Goal: Task Accomplishment & Management: Manage account settings

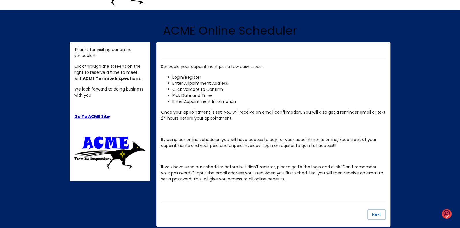
scroll to position [30, 0]
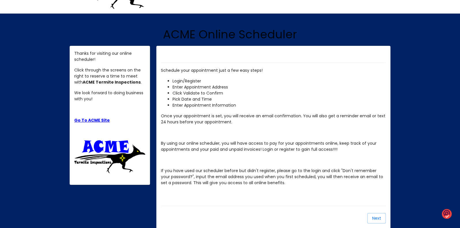
click at [87, 120] on link "Go To ACME Site" at bounding box center [92, 121] width 36 height 6
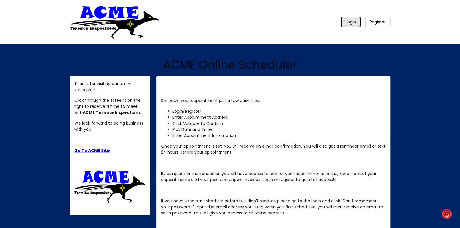
click at [352, 23] on span "Login" at bounding box center [350, 22] width 10 height 6
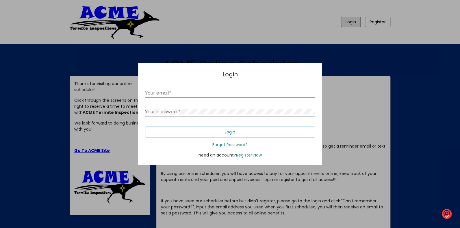
type input "[EMAIL_ADDRESS][DOMAIN_NAME]"
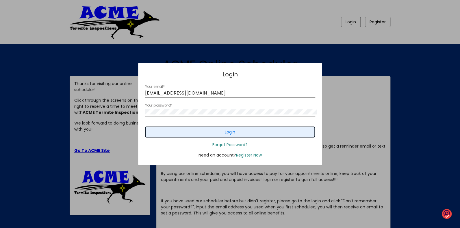
click at [225, 133] on span "Login" at bounding box center [230, 133] width 10 height 6
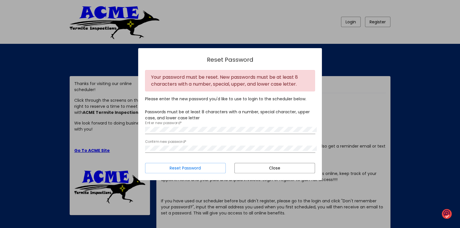
click at [360, 132] on div at bounding box center [230, 114] width 460 height 228
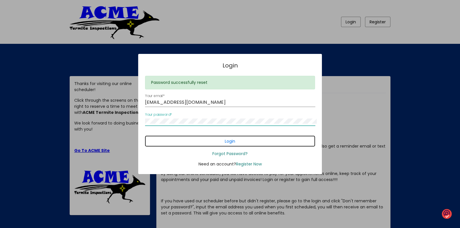
click at [152, 141] on button "Login" at bounding box center [230, 141] width 170 height 11
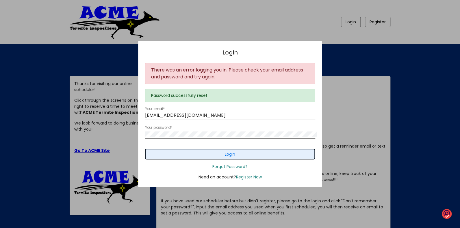
click at [234, 155] on span "Login" at bounding box center [230, 155] width 10 height 6
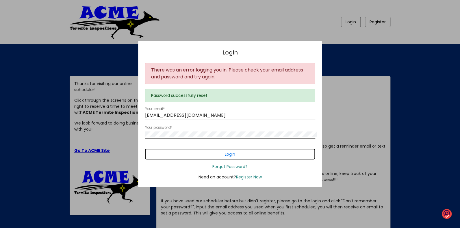
click at [228, 154] on span "Login" at bounding box center [230, 155] width 10 height 6
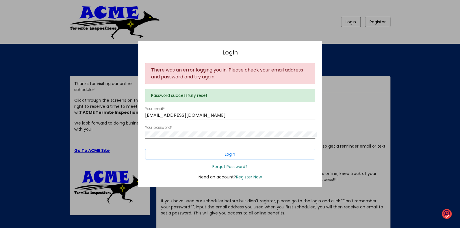
click at [37, 79] on div at bounding box center [230, 114] width 460 height 228
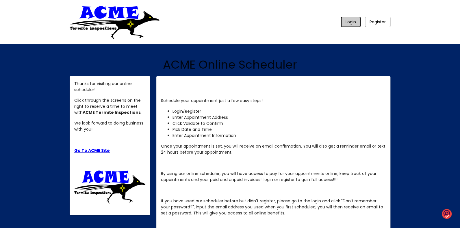
click at [348, 21] on span "Login" at bounding box center [350, 22] width 10 height 6
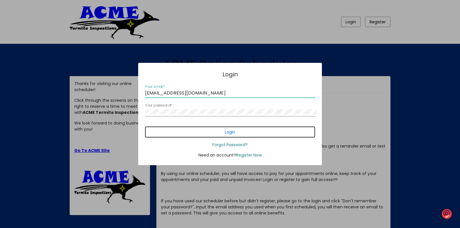
click at [243, 133] on button "Login" at bounding box center [230, 132] width 170 height 11
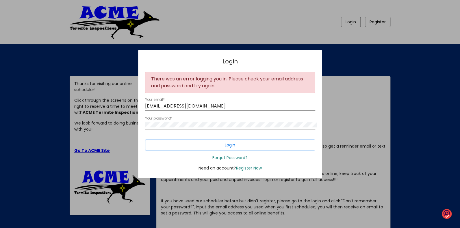
click at [315, 164] on form "There was an error logging you in. Please check your email address and password…" at bounding box center [230, 121] width 179 height 99
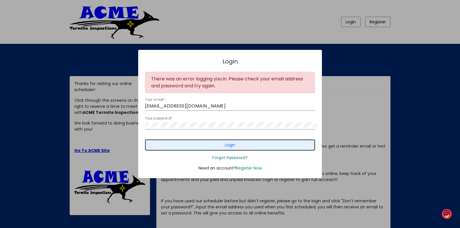
click at [239, 146] on button "Login" at bounding box center [230, 145] width 170 height 11
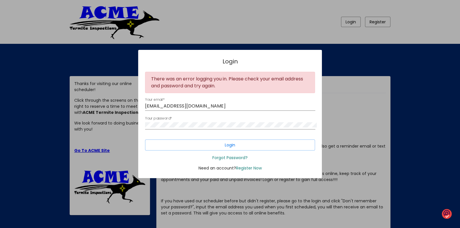
click at [347, 22] on div at bounding box center [230, 114] width 460 height 228
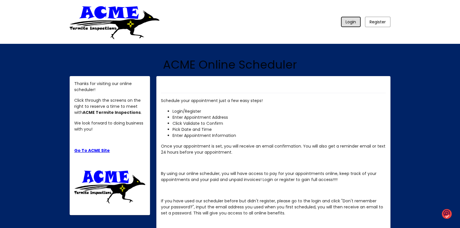
click at [351, 23] on span "Login" at bounding box center [350, 22] width 10 height 6
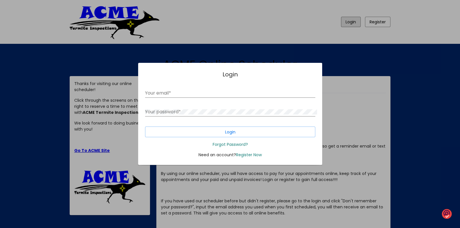
type input "[EMAIL_ADDRESS][DOMAIN_NAME]"
click at [219, 145] on link "Forgot Password?" at bounding box center [229, 145] width 35 height 6
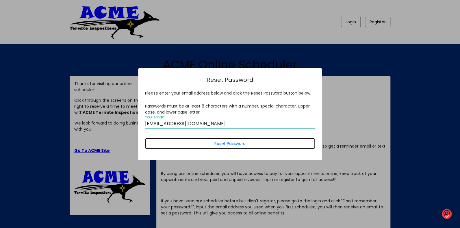
click at [219, 143] on span "Reset Password" at bounding box center [229, 144] width 31 height 6
